Goal: Task Accomplishment & Management: Use online tool/utility

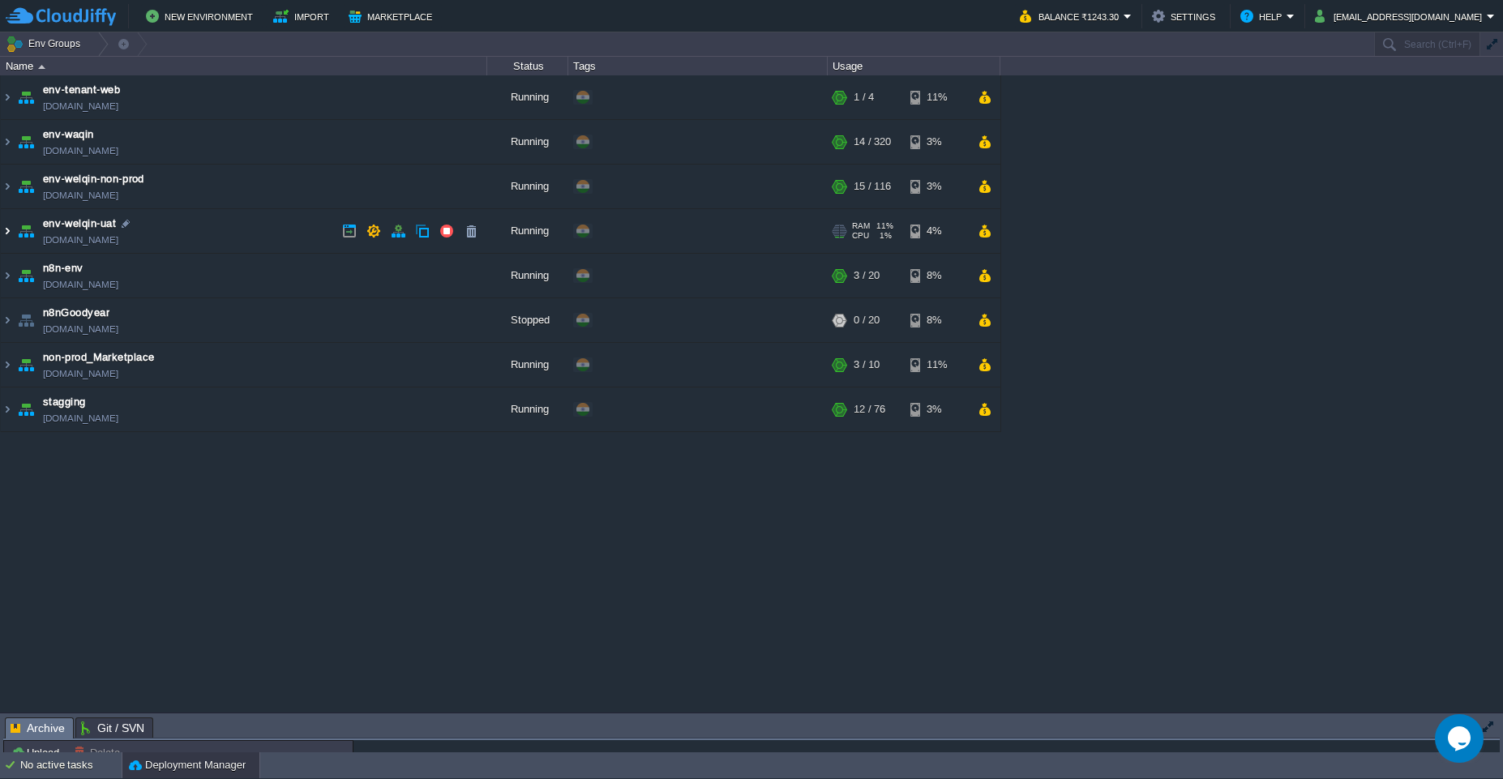
click at [10, 241] on img at bounding box center [7, 231] width 13 height 44
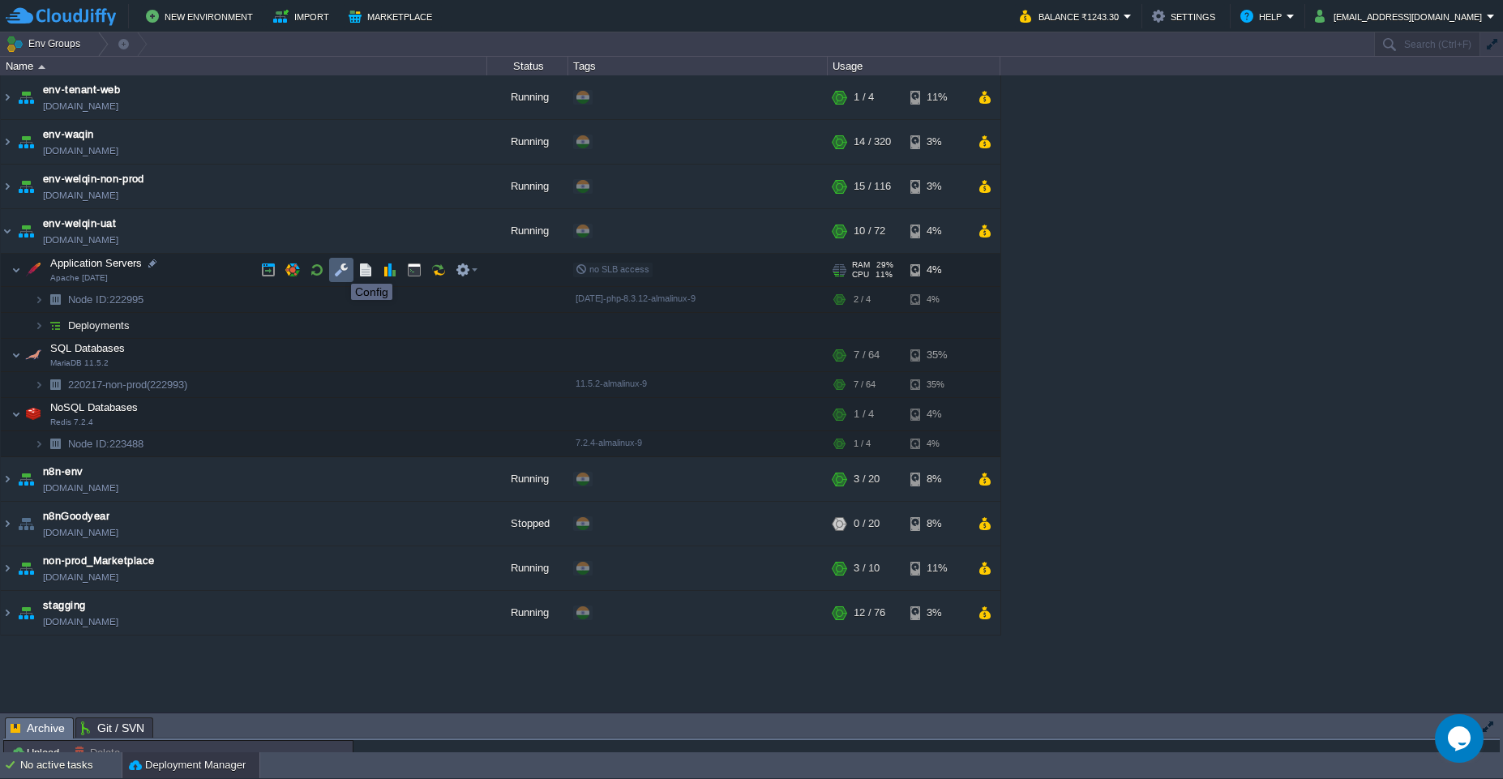
click at [339, 269] on button "button" at bounding box center [341, 270] width 15 height 15
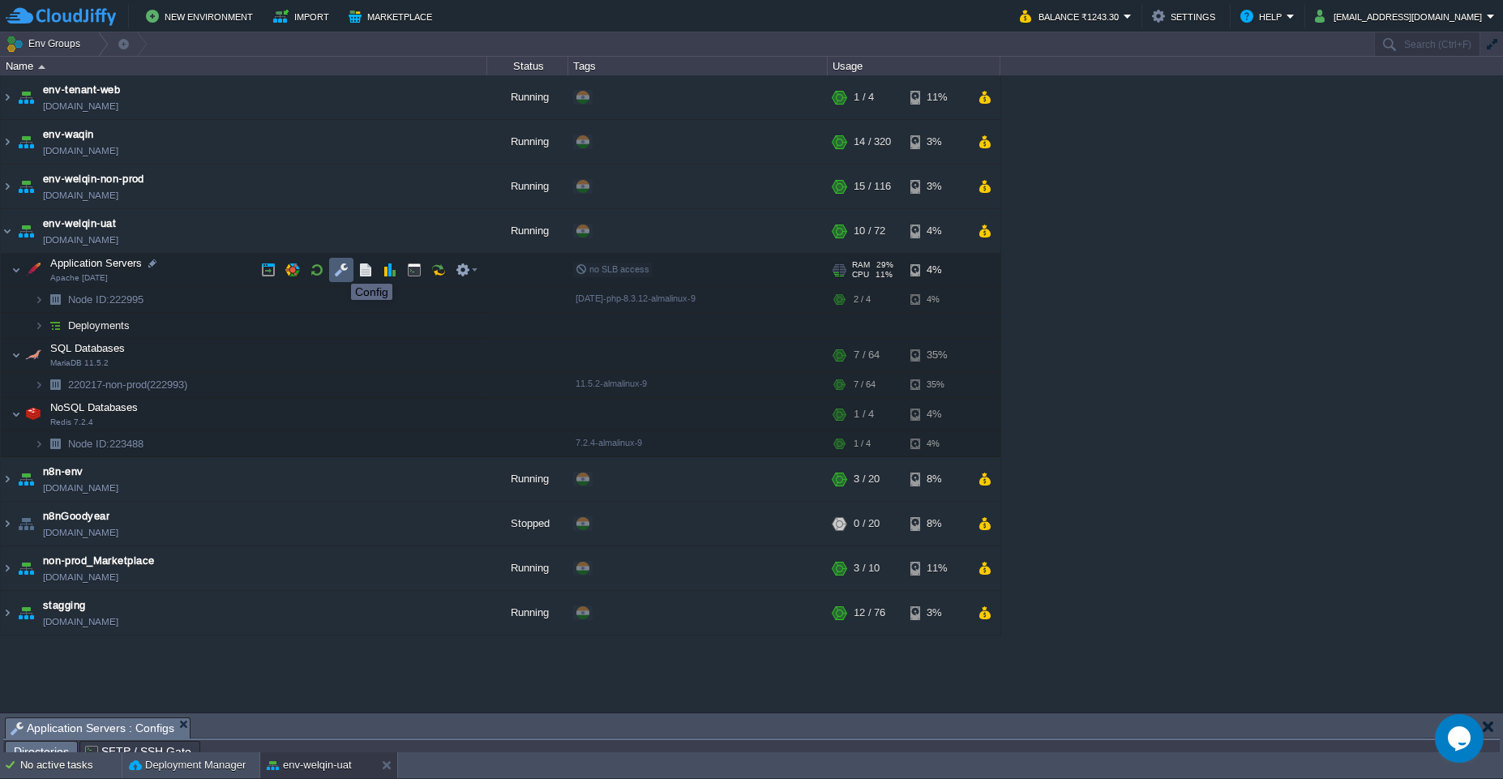
scroll to position [28, 0]
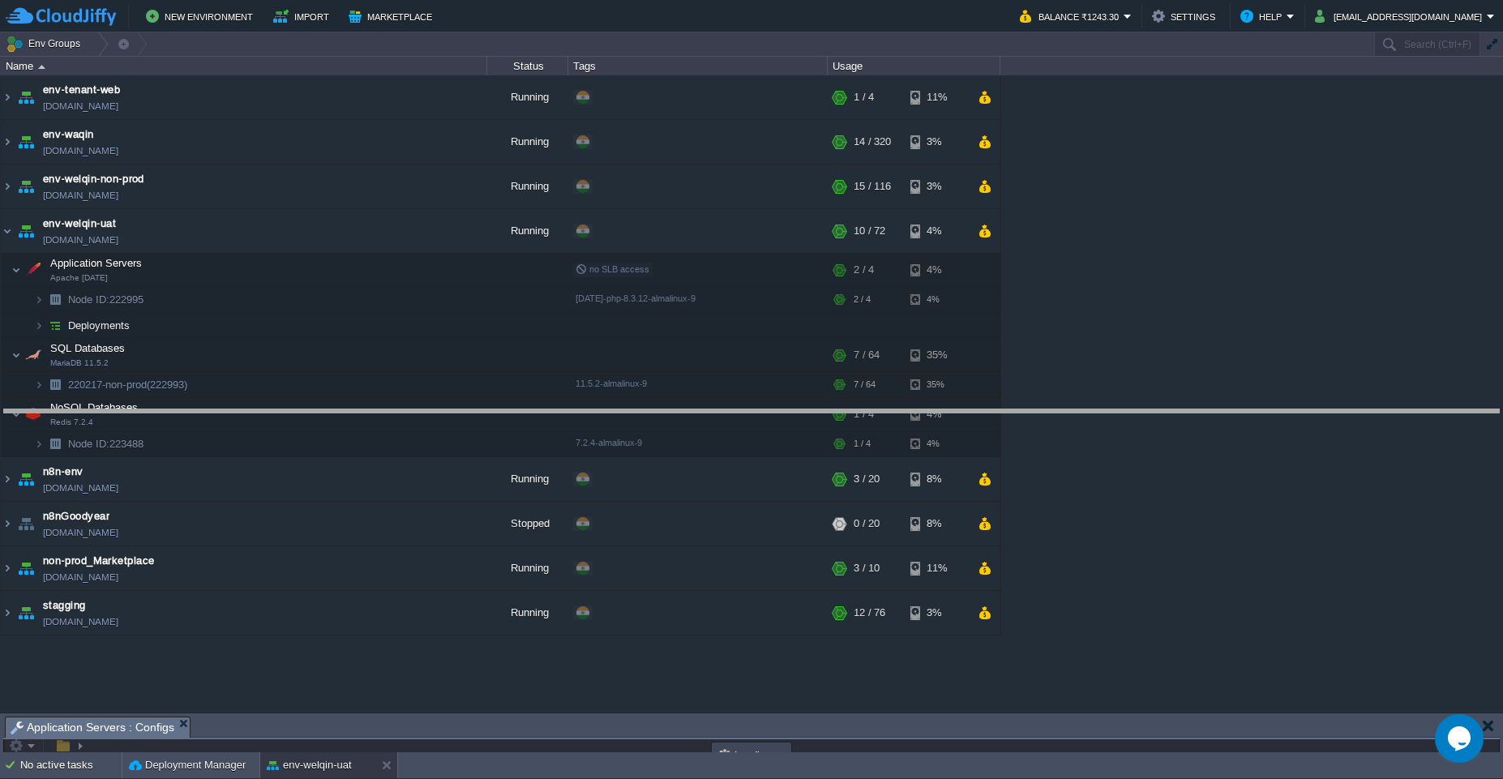
drag, startPoint x: 764, startPoint y: 736, endPoint x: 815, endPoint y: 429, distance: 311.5
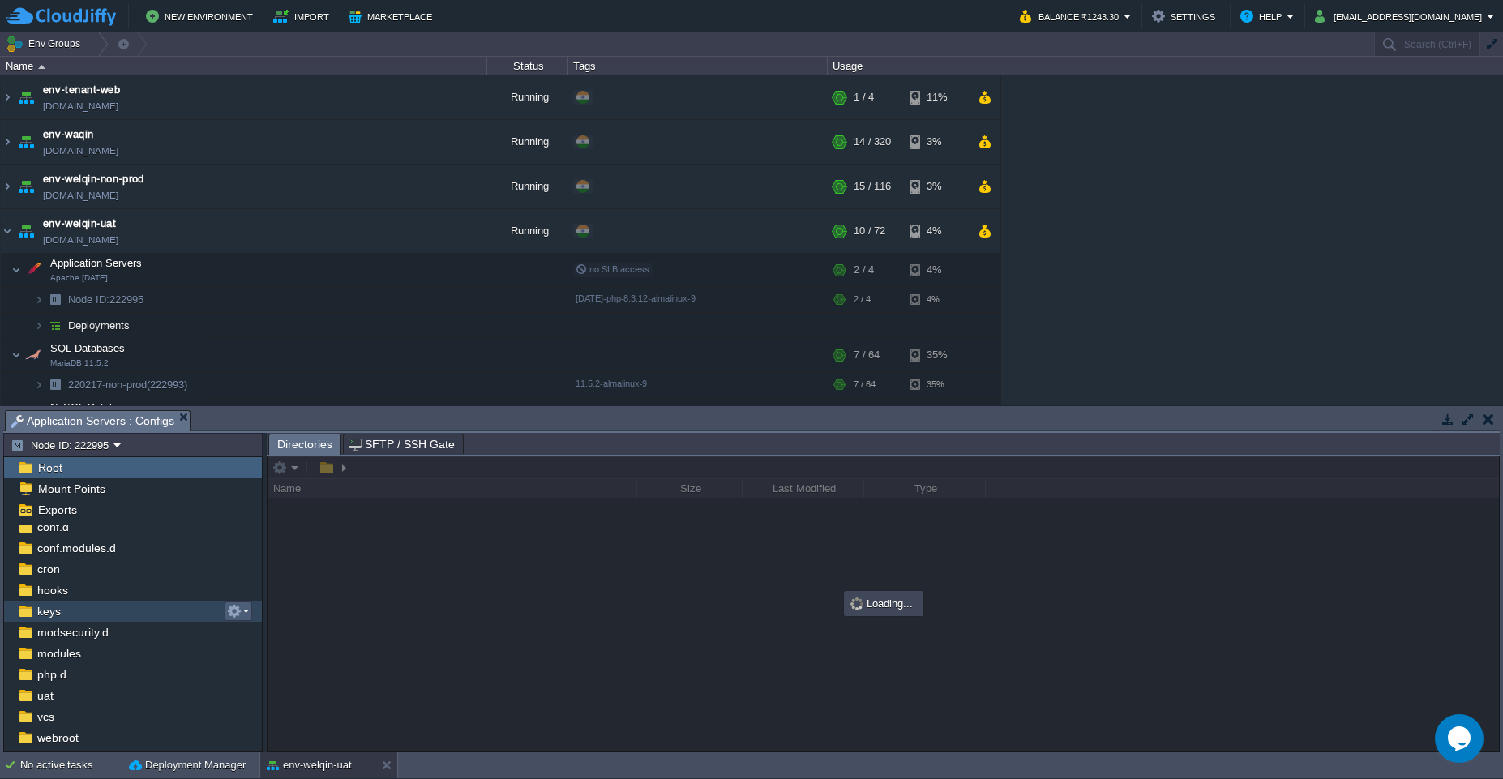
scroll to position [108, 0]
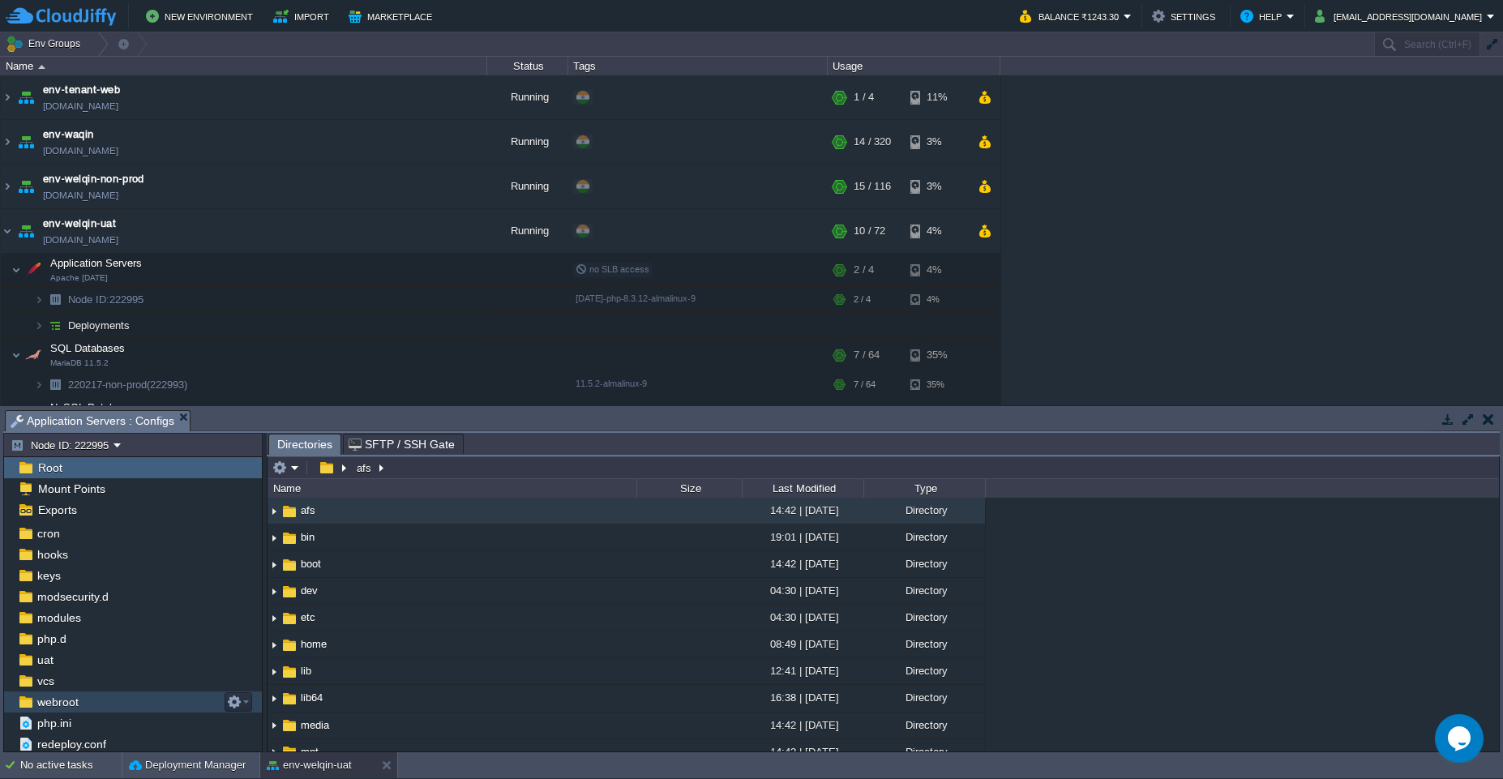
click at [121, 697] on div "webroot" at bounding box center [133, 702] width 258 height 21
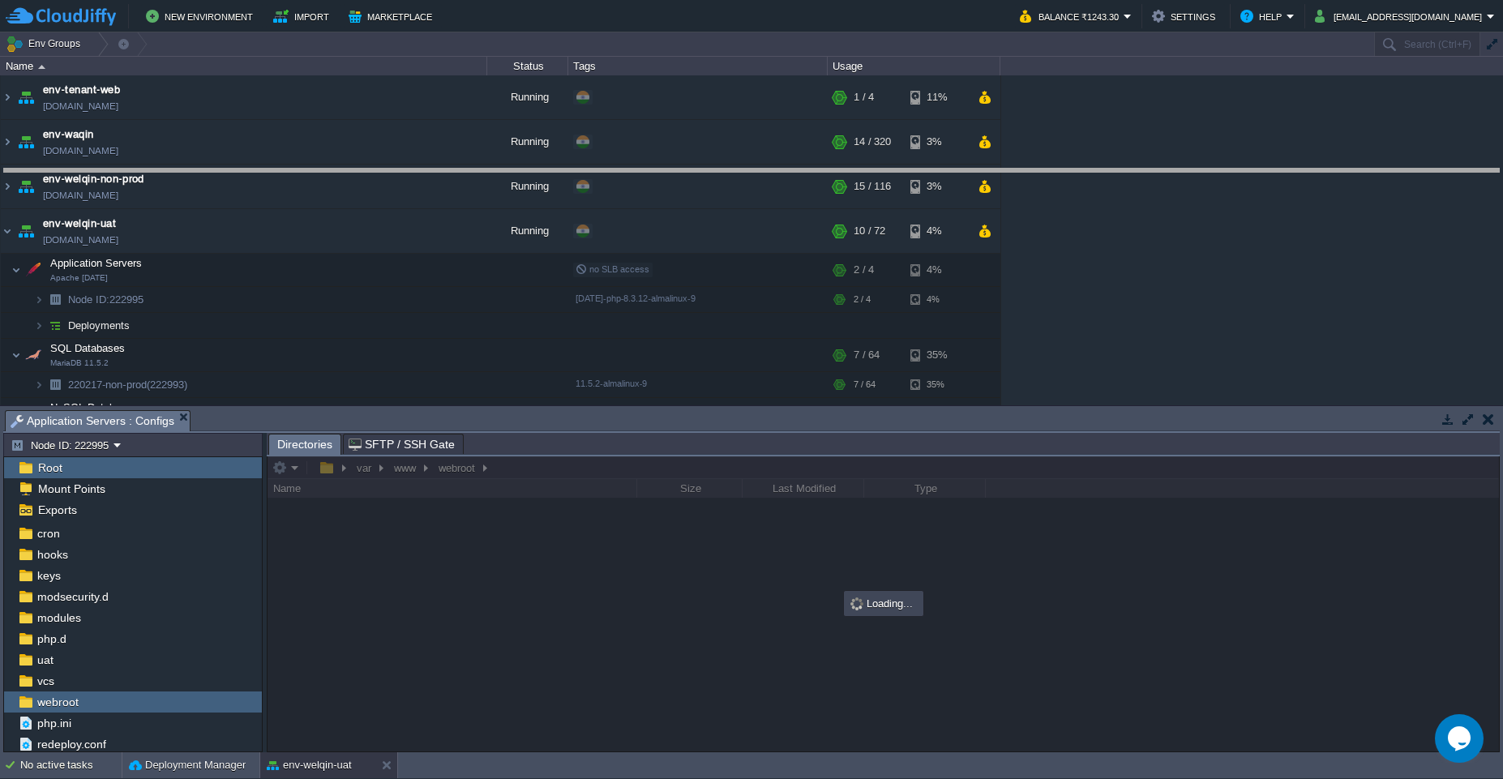
drag, startPoint x: 771, startPoint y: 431, endPoint x: 782, endPoint y: 190, distance: 241.8
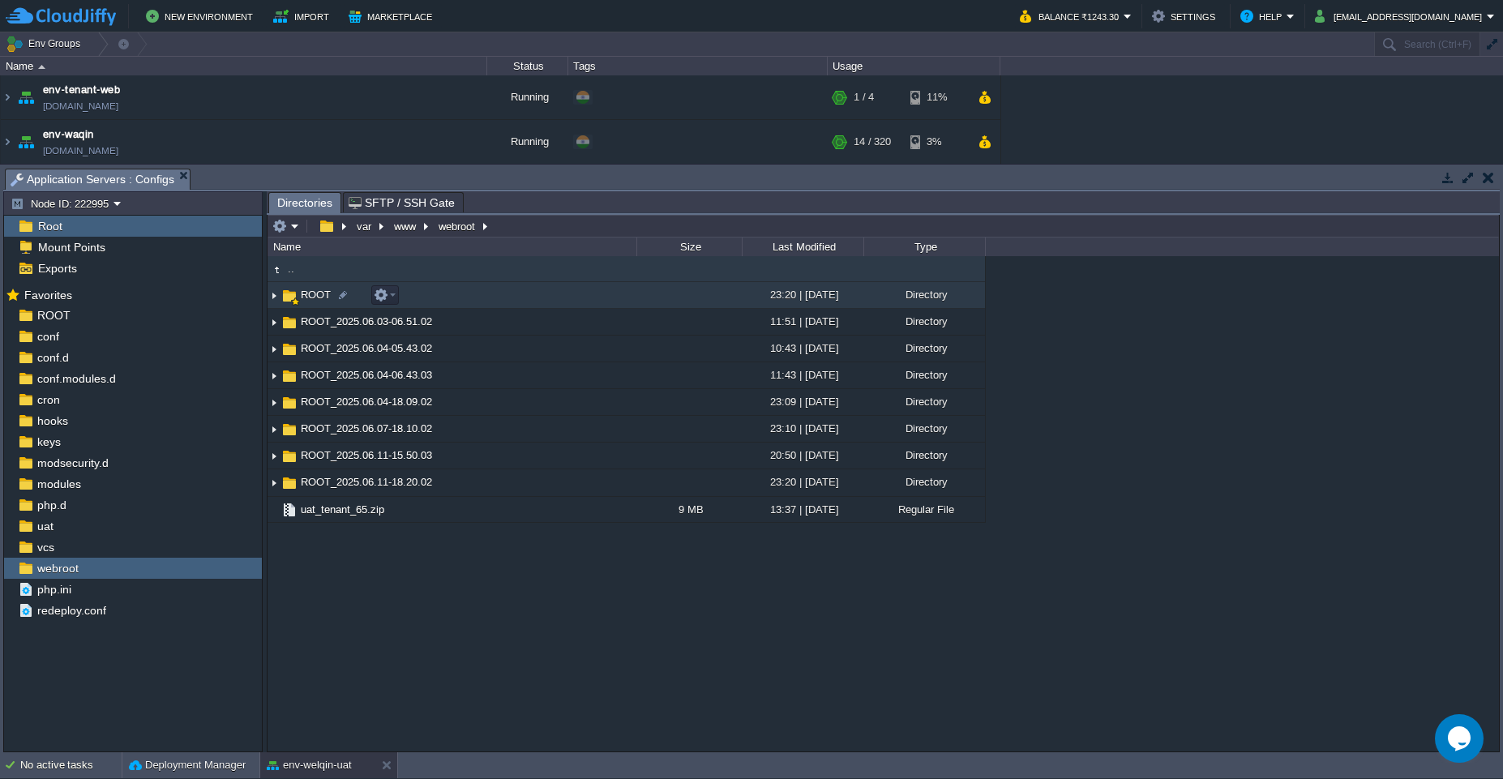
click at [275, 295] on img at bounding box center [274, 295] width 13 height 25
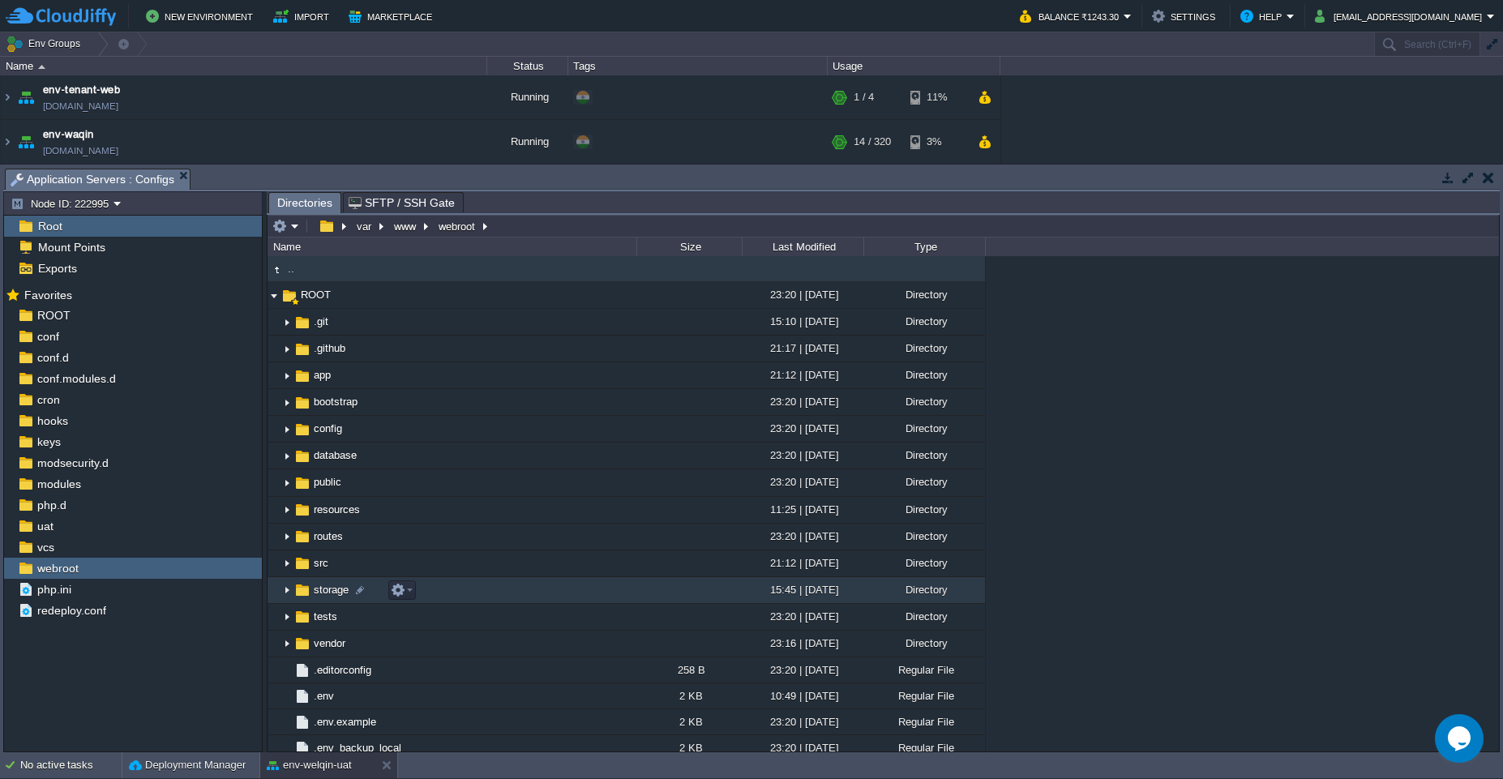
scroll to position [146, 0]
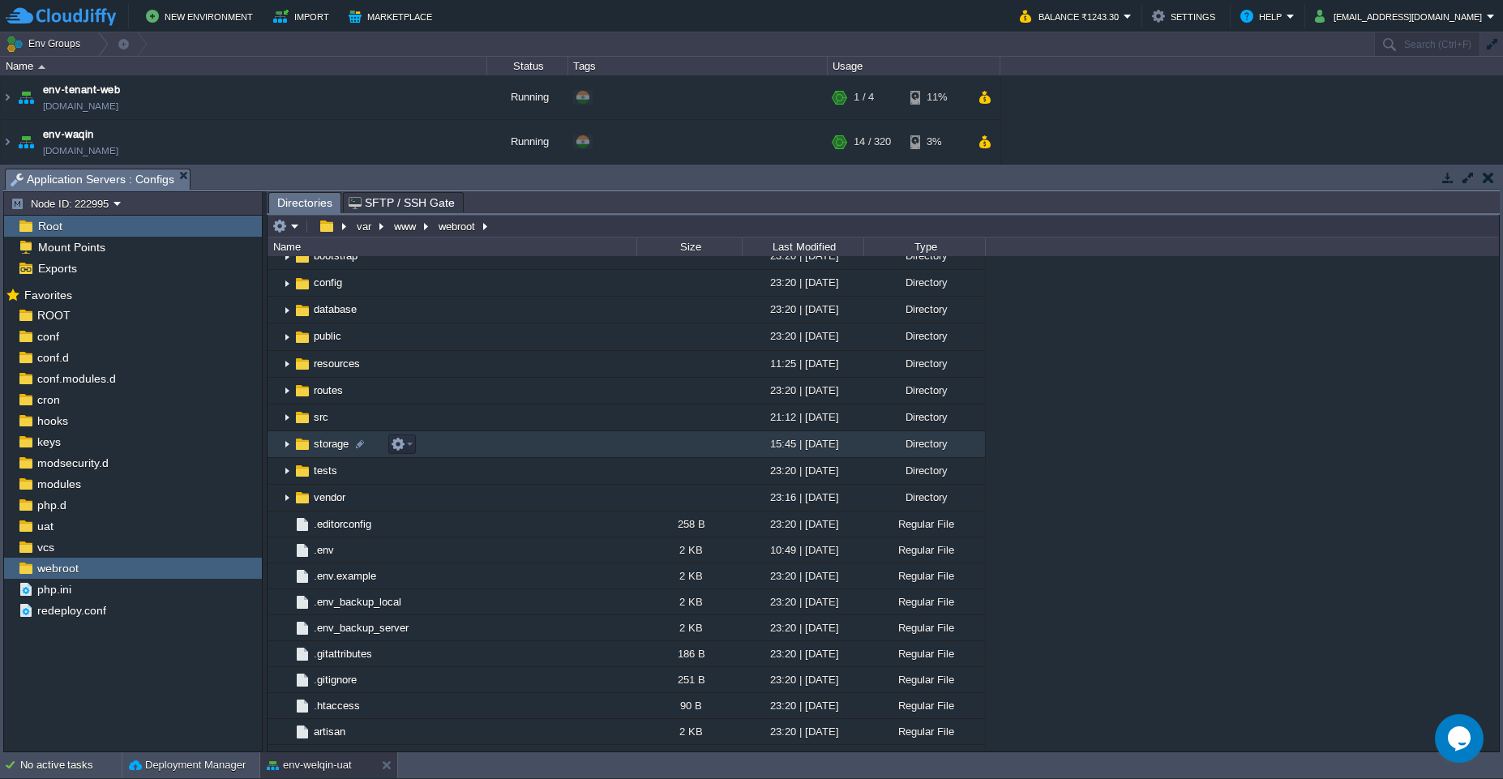
click at [292, 448] on img at bounding box center [287, 444] width 13 height 25
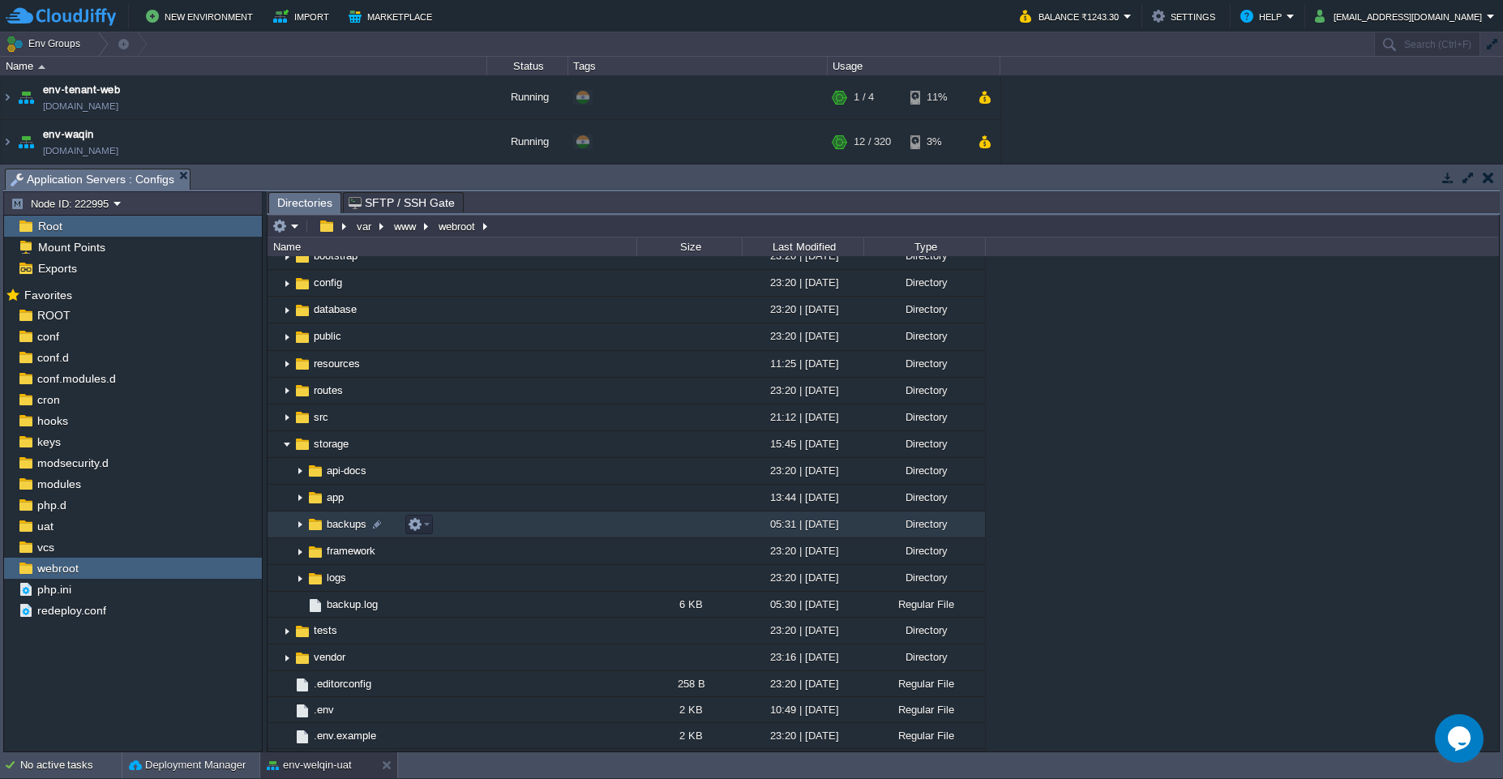
click at [294, 525] on img at bounding box center [299, 524] width 13 height 25
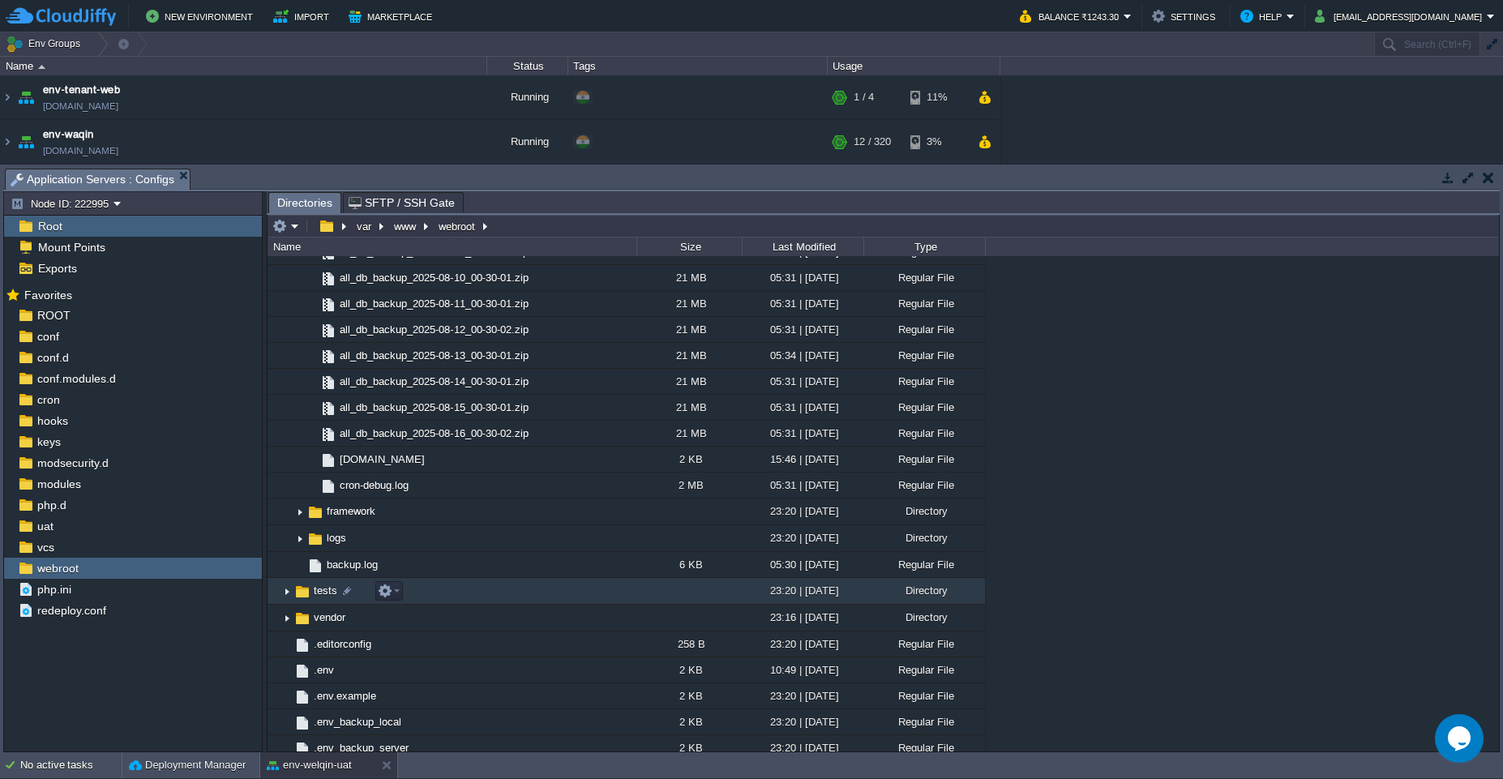
scroll to position [1605, 0]
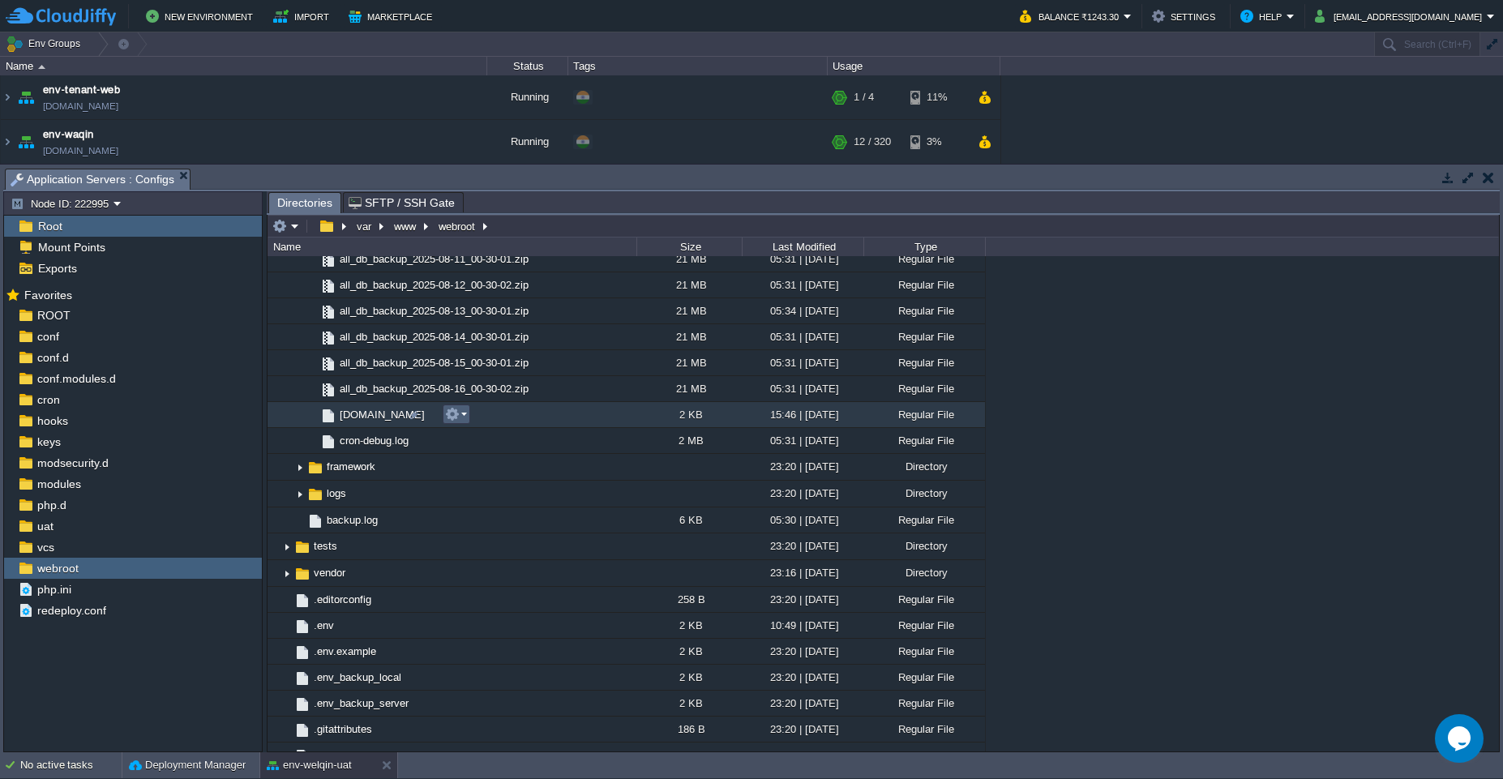
click at [452, 413] on button "button" at bounding box center [452, 414] width 15 height 15
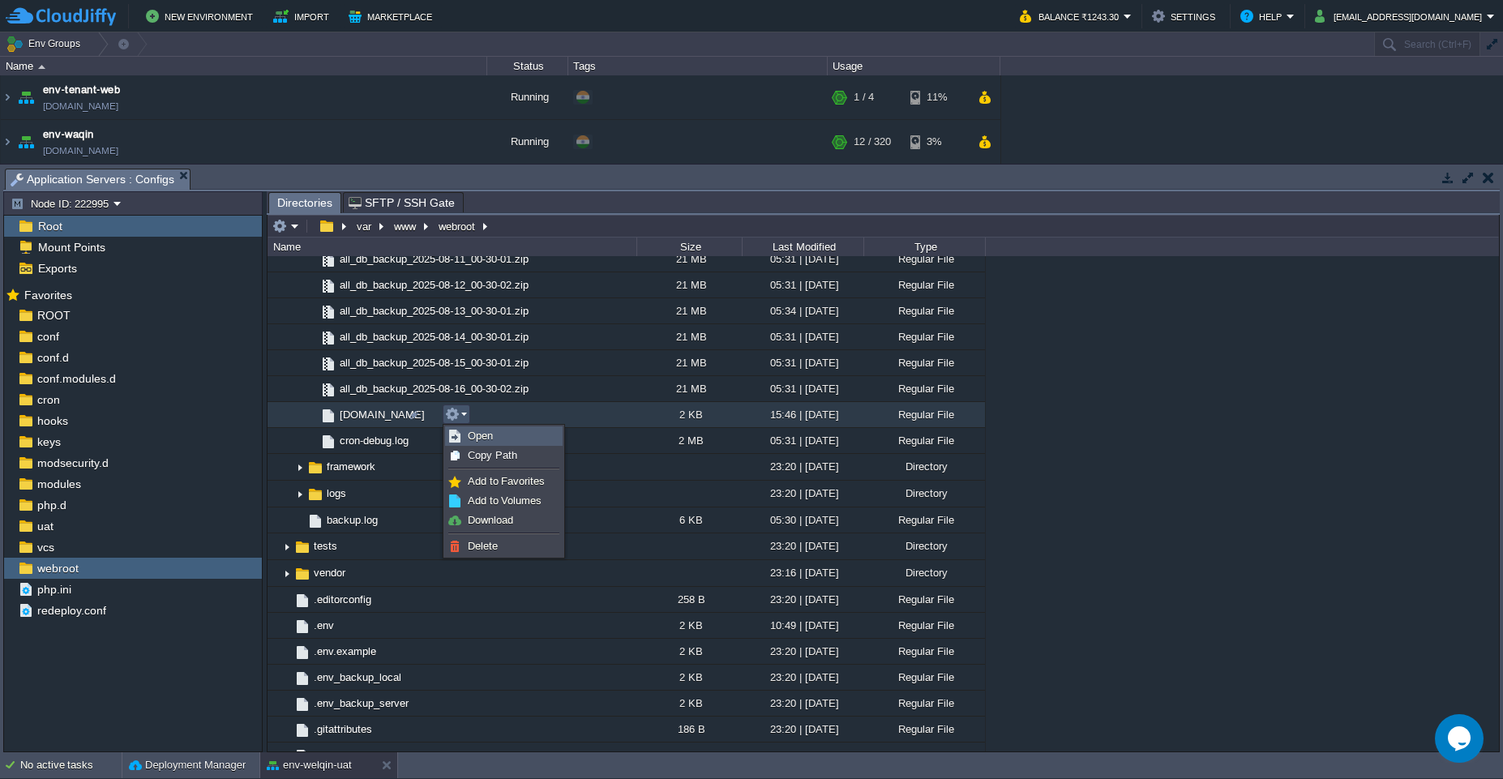
click at [473, 439] on span "Open" at bounding box center [480, 436] width 25 height 12
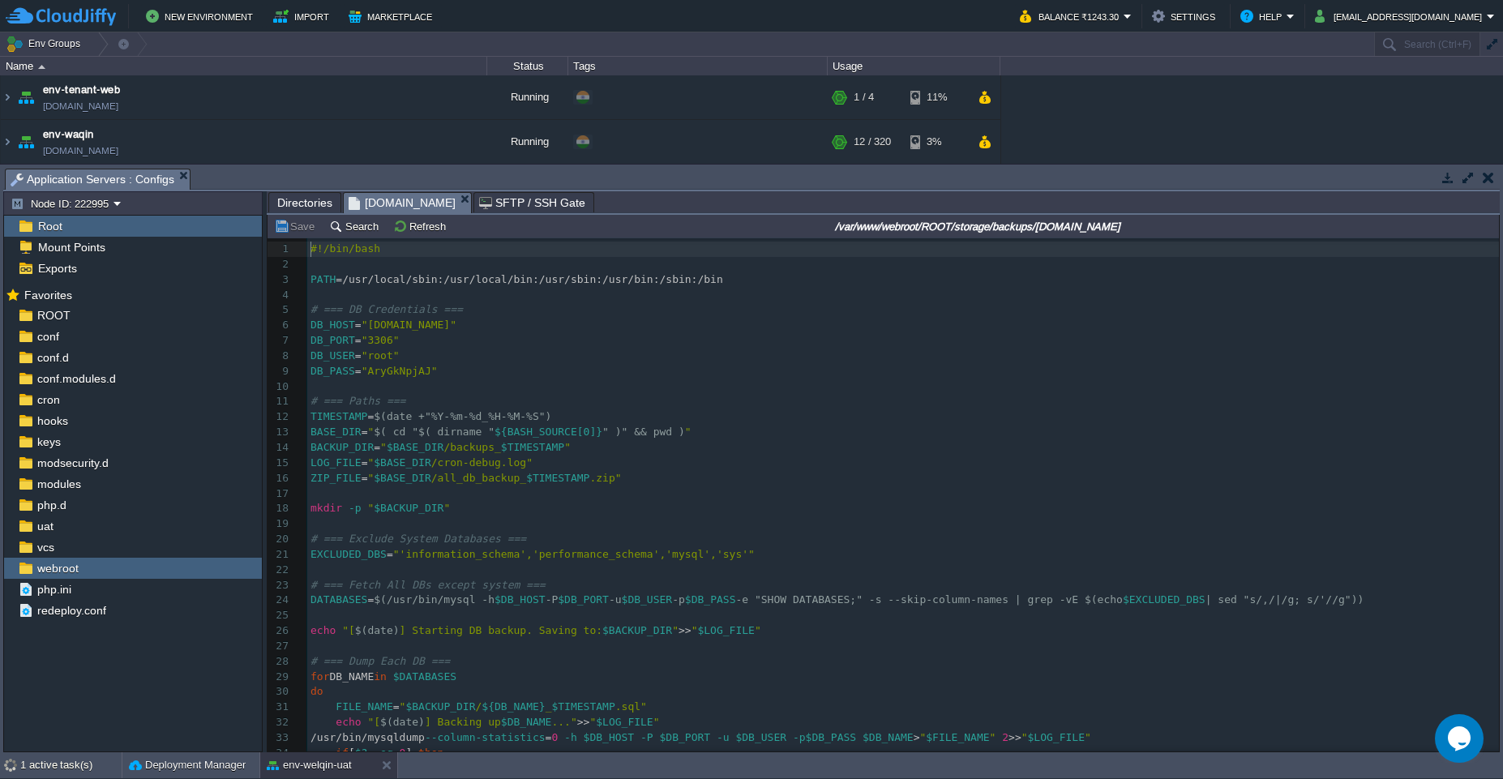
scroll to position [6, 0]
click at [720, 491] on pre "​" at bounding box center [903, 493] width 1192 height 15
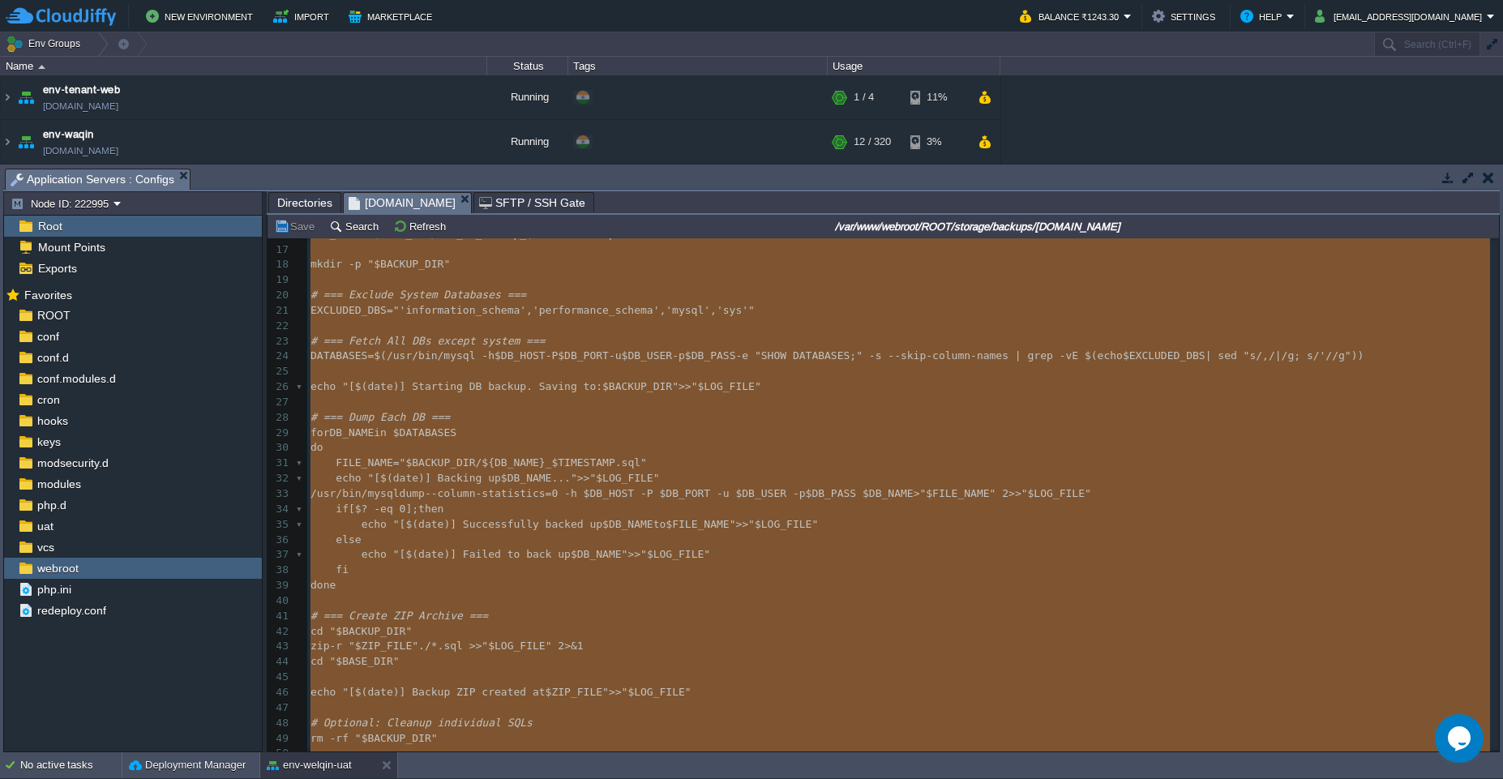
scroll to position [302, 0]
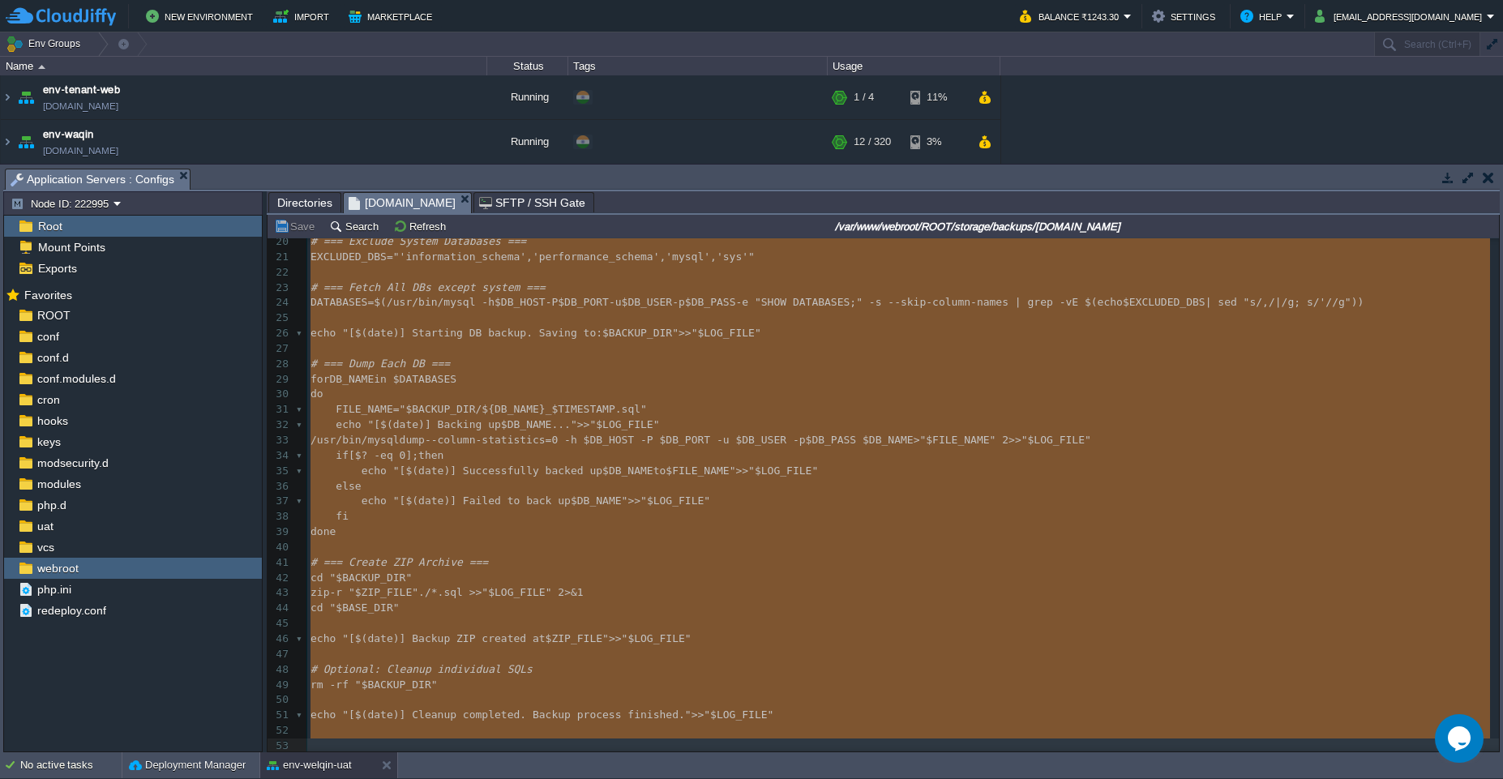
type textarea "-"
click at [544, 231] on input "/var/www/webroot/ROOT/storage/backups/[DOMAIN_NAME]" at bounding box center [977, 225] width 1032 height 19
click at [979, 227] on input "/var/www/webroot/ROOT/storage/backups/[DOMAIN_NAME]" at bounding box center [977, 225] width 1032 height 19
drag, startPoint x: 966, startPoint y: 227, endPoint x: 1152, endPoint y: 232, distance: 185.7
click at [1152, 232] on input "/var/www/webroot/ROOT/storage/backups/[DOMAIN_NAME]" at bounding box center [977, 225] width 1032 height 19
